Goal: Navigation & Orientation: Find specific page/section

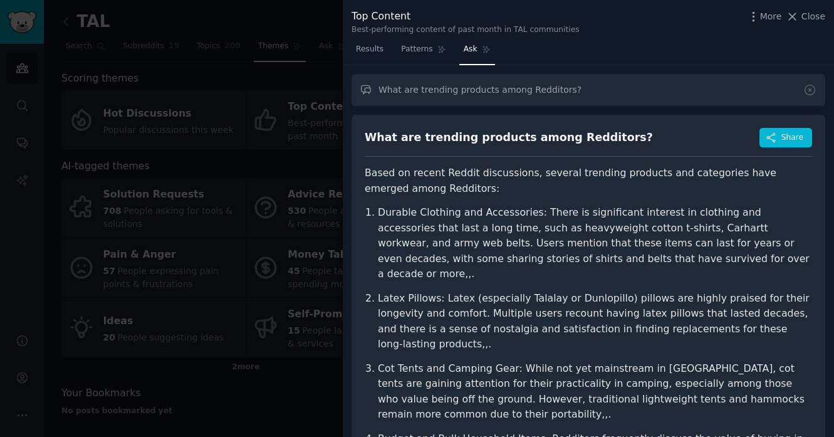
scroll to position [362, 0]
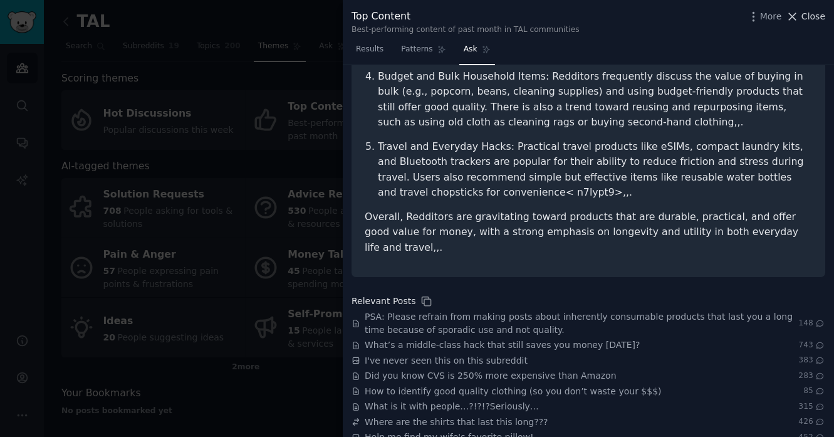
click at [804, 20] on span "Close" at bounding box center [813, 16] width 24 height 13
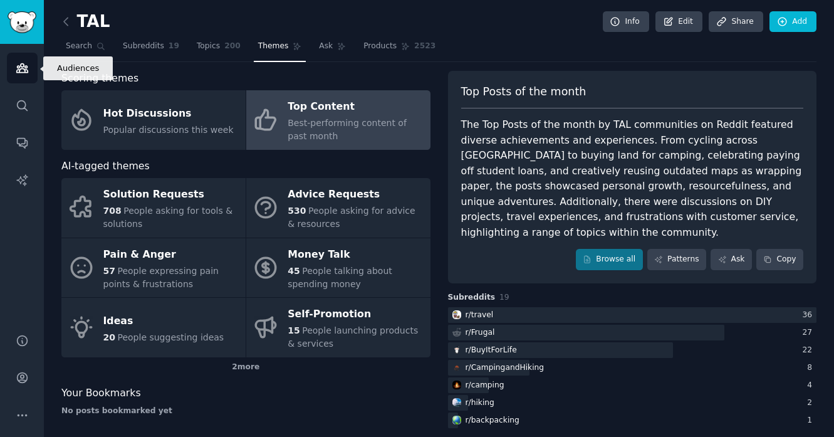
click at [30, 66] on link "Audiences" at bounding box center [22, 68] width 31 height 31
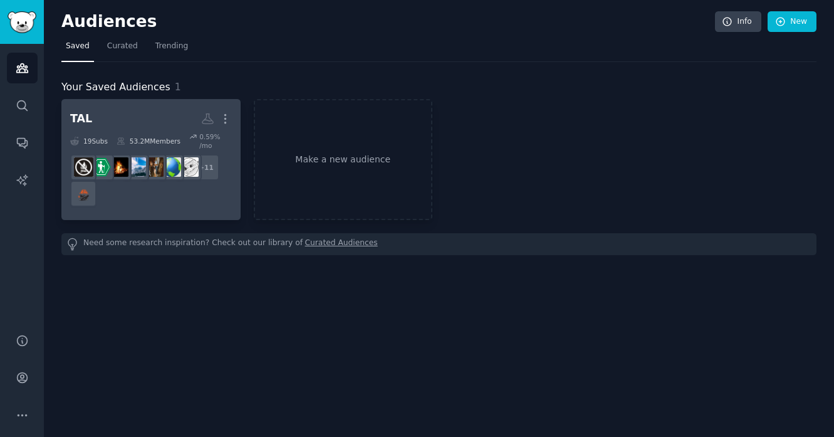
click at [108, 102] on link "TAL More 19 Sub s 53.2M Members 0.59 % /mo + 11" at bounding box center [150, 159] width 179 height 121
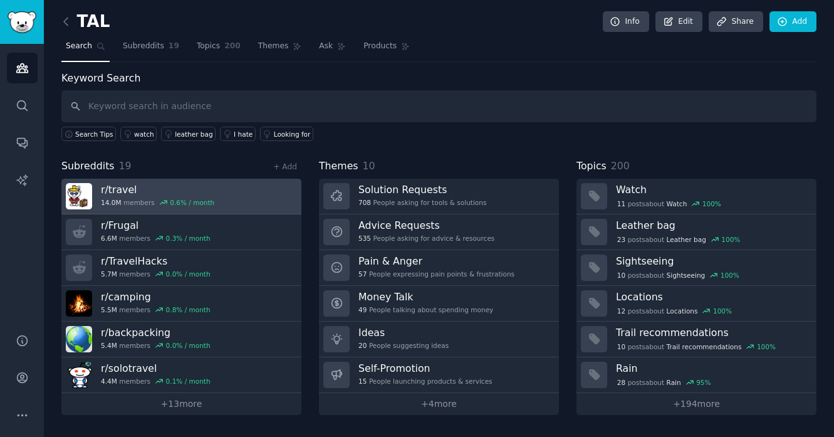
click at [110, 189] on h3 "r/ travel" at bounding box center [157, 189] width 113 height 13
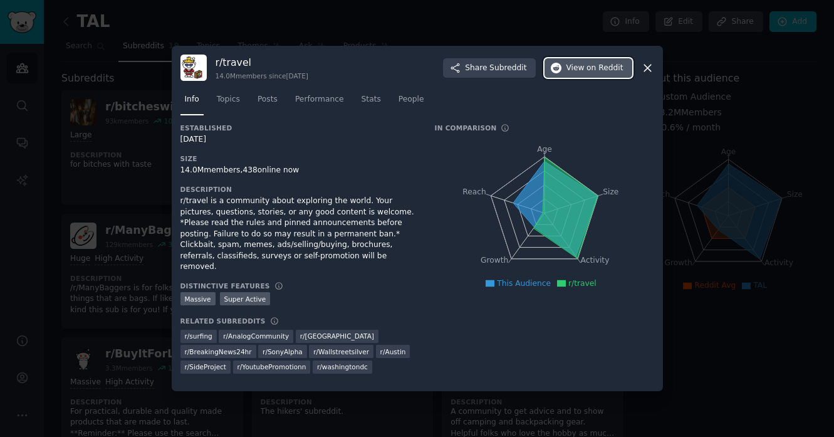
click at [584, 69] on span "View on Reddit" at bounding box center [594, 68] width 57 height 11
